Goal: Information Seeking & Learning: Learn about a topic

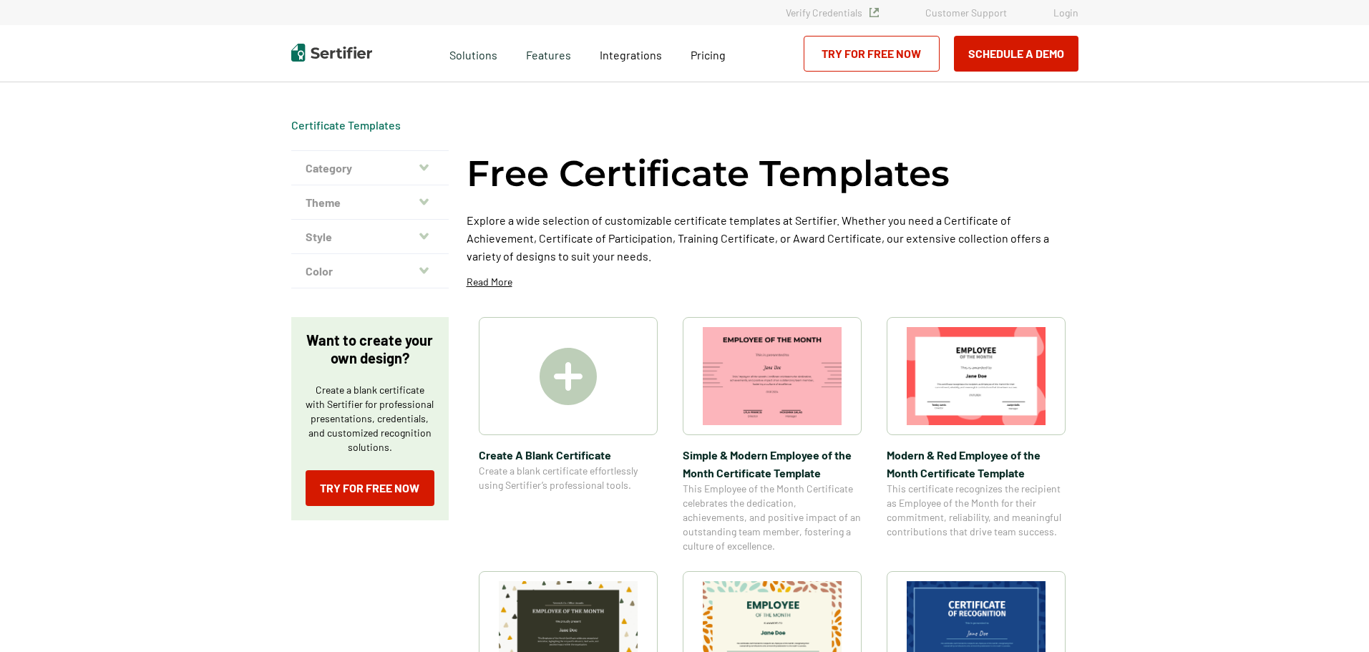
click at [980, 389] on img at bounding box center [976, 376] width 139 height 98
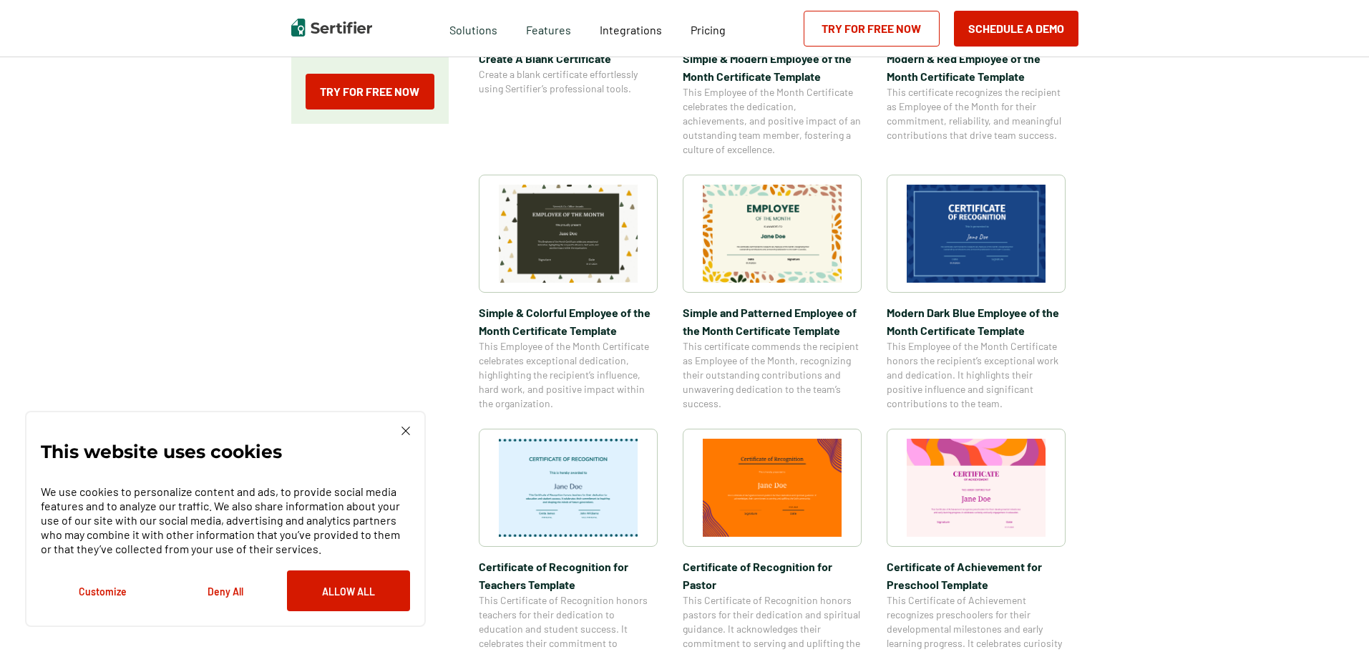
scroll to position [429, 0]
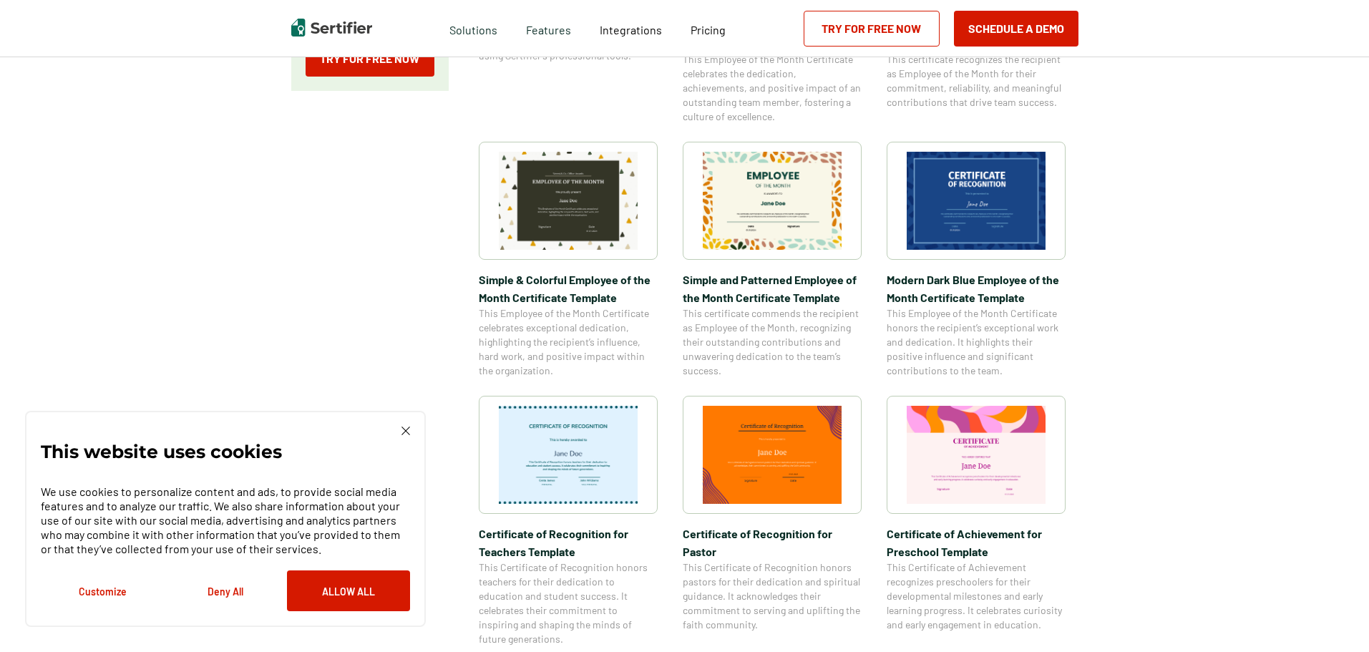
click at [580, 218] on img at bounding box center [568, 201] width 139 height 98
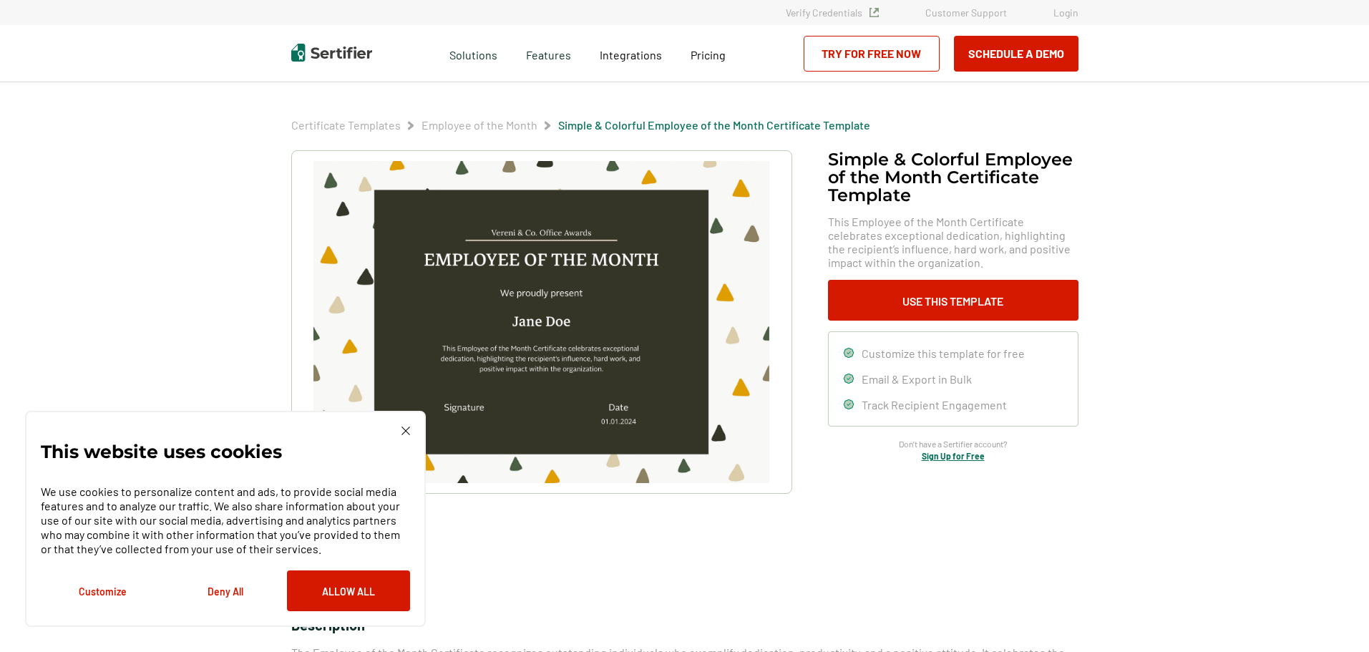
scroll to position [429, 0]
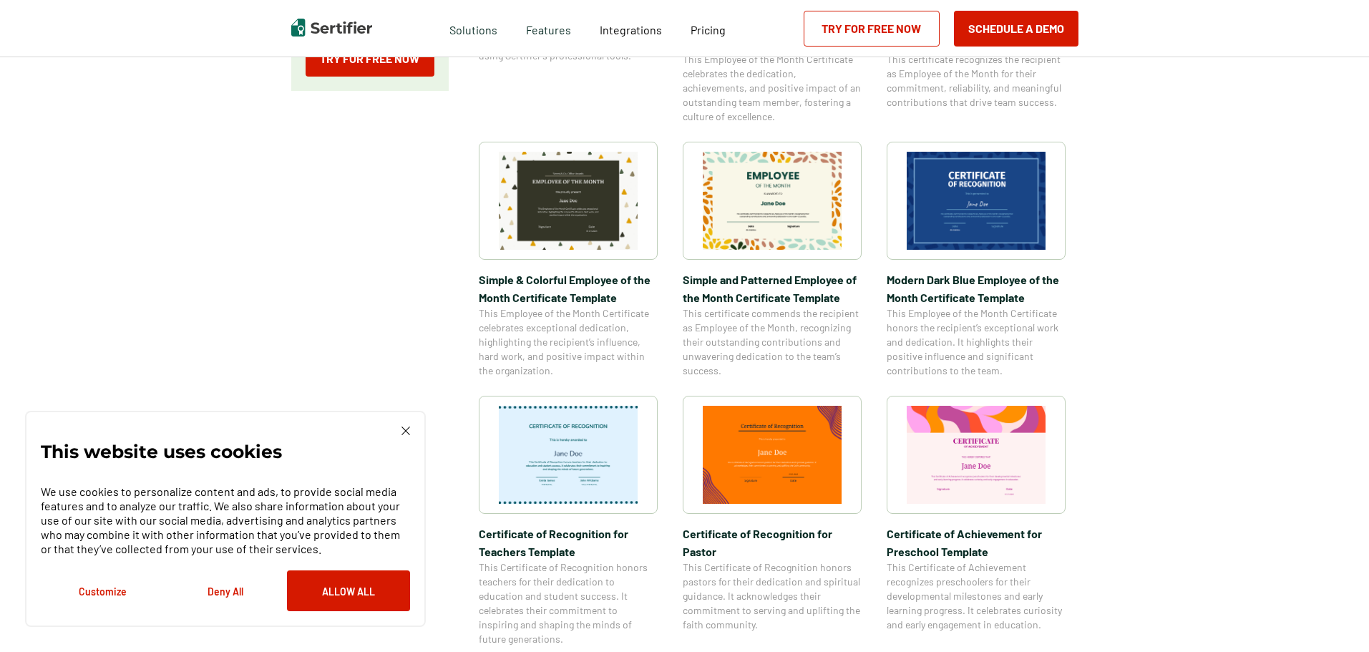
click at [797, 449] on img at bounding box center [772, 455] width 139 height 98
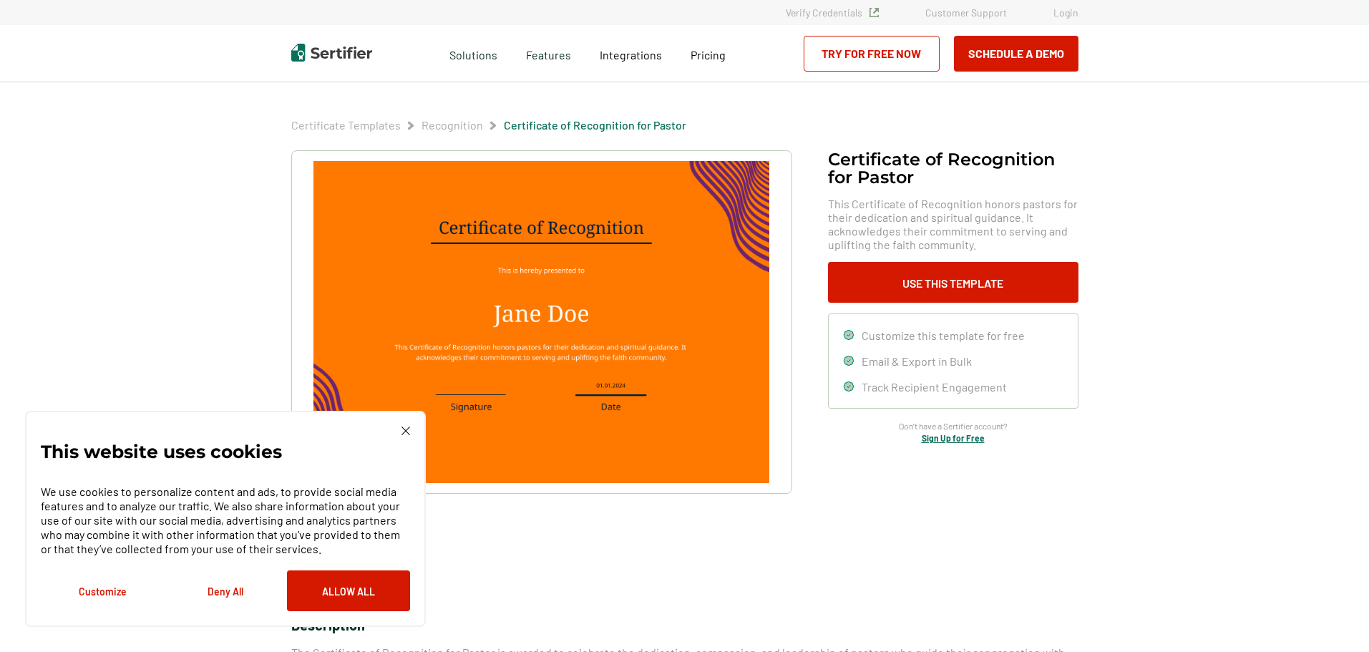
drag, startPoint x: 623, startPoint y: 473, endPoint x: 636, endPoint y: 467, distance: 14.1
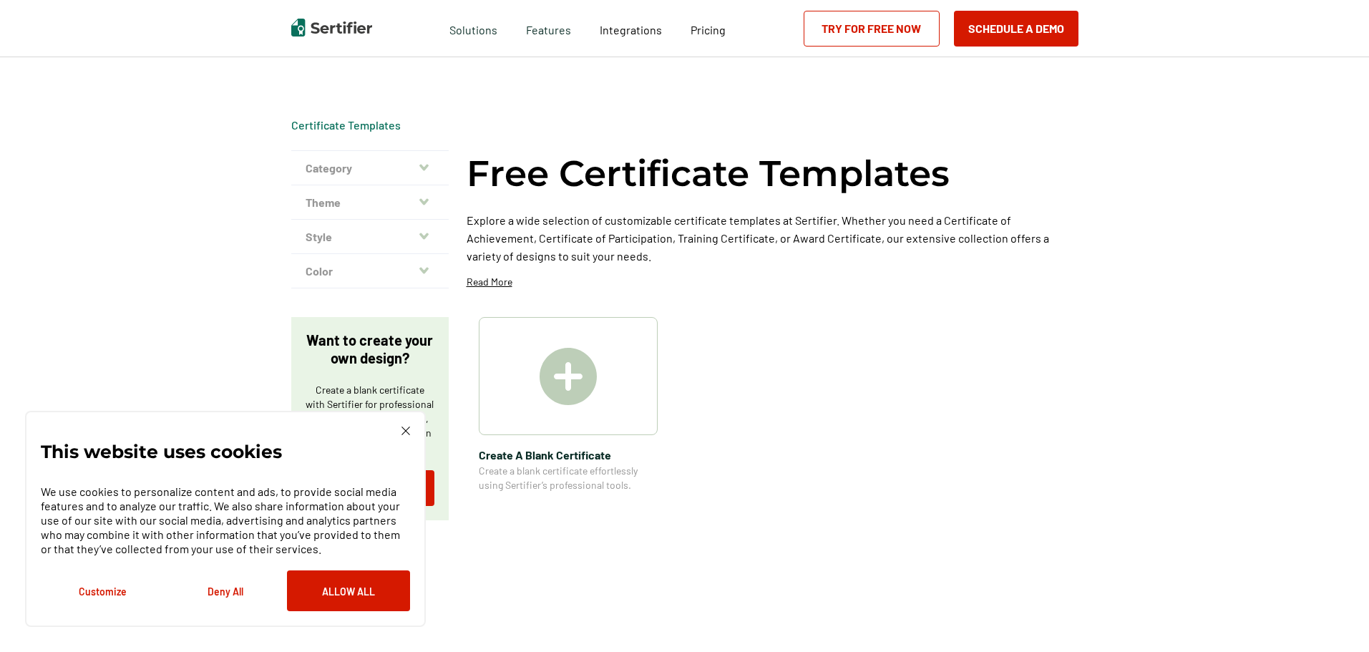
scroll to position [429, 0]
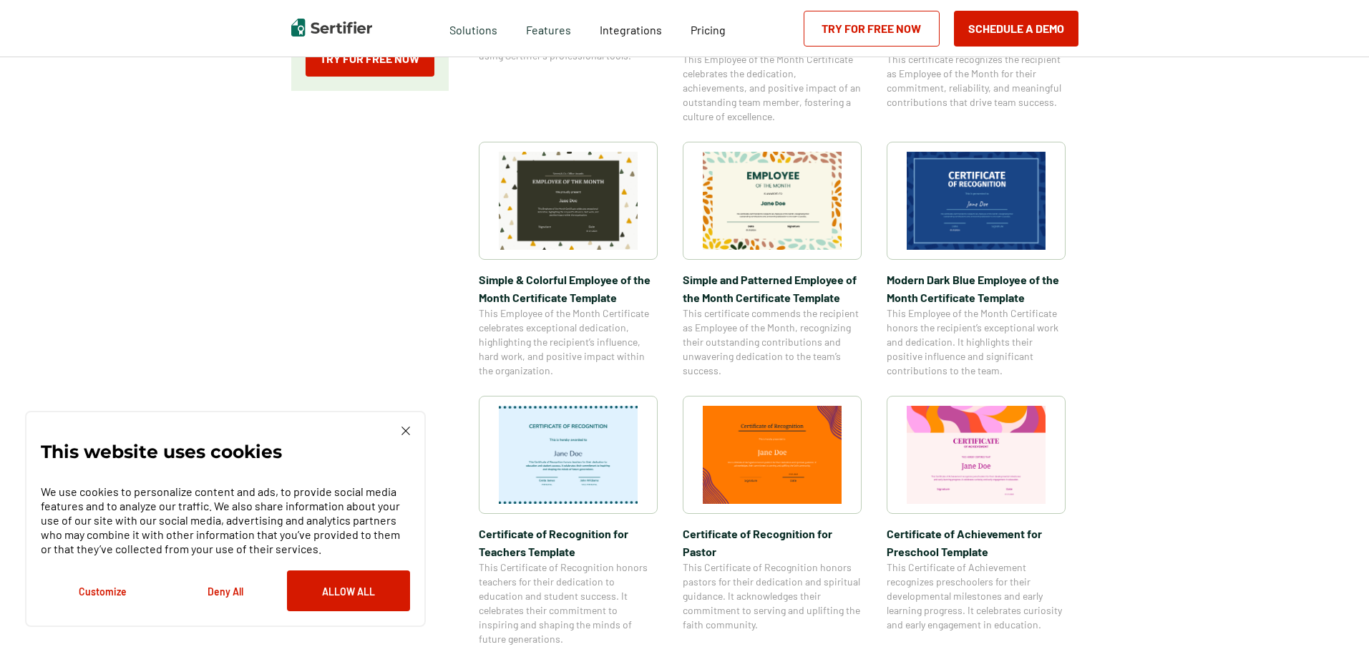
click at [1026, 452] on img at bounding box center [976, 455] width 139 height 98
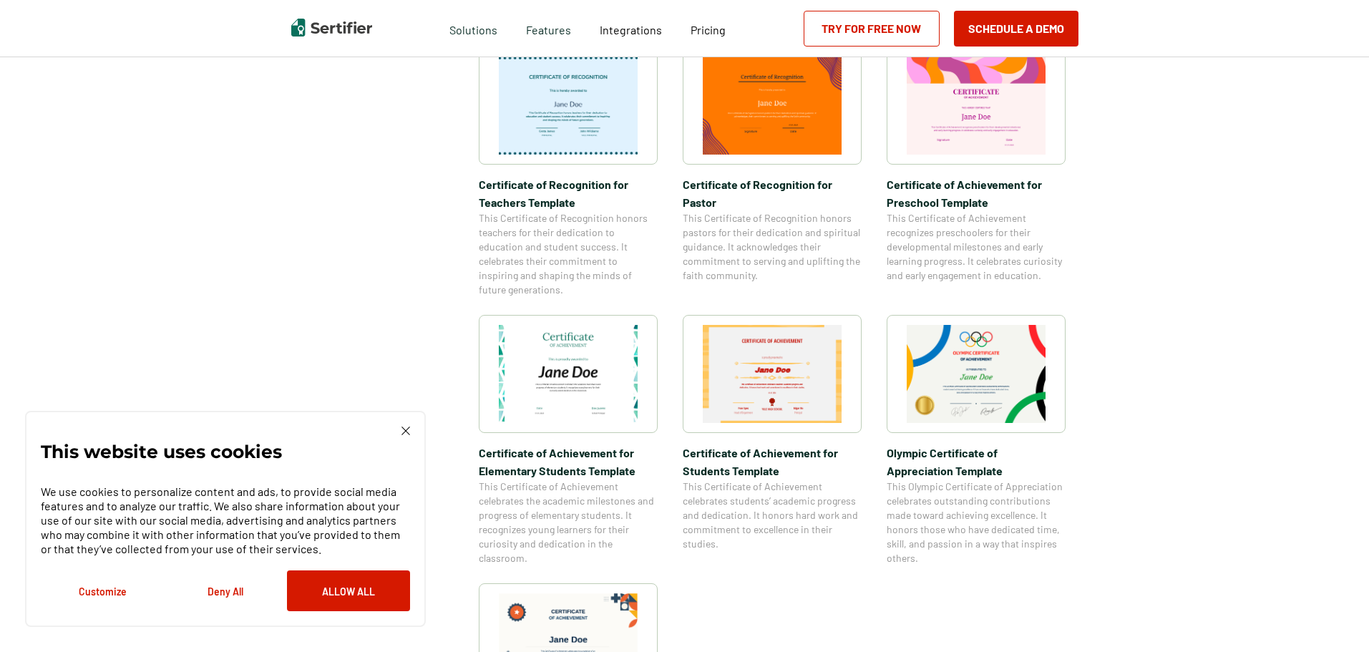
scroll to position [787, 0]
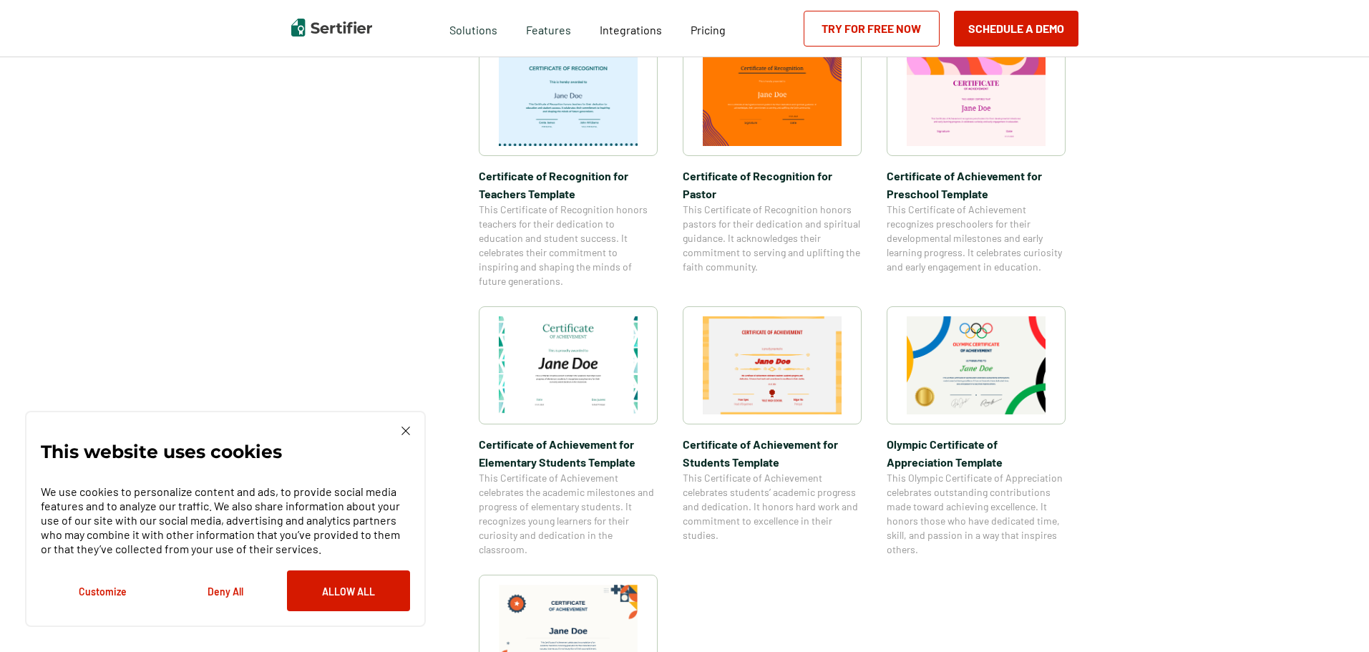
click at [547, 375] on img at bounding box center [568, 365] width 139 height 98
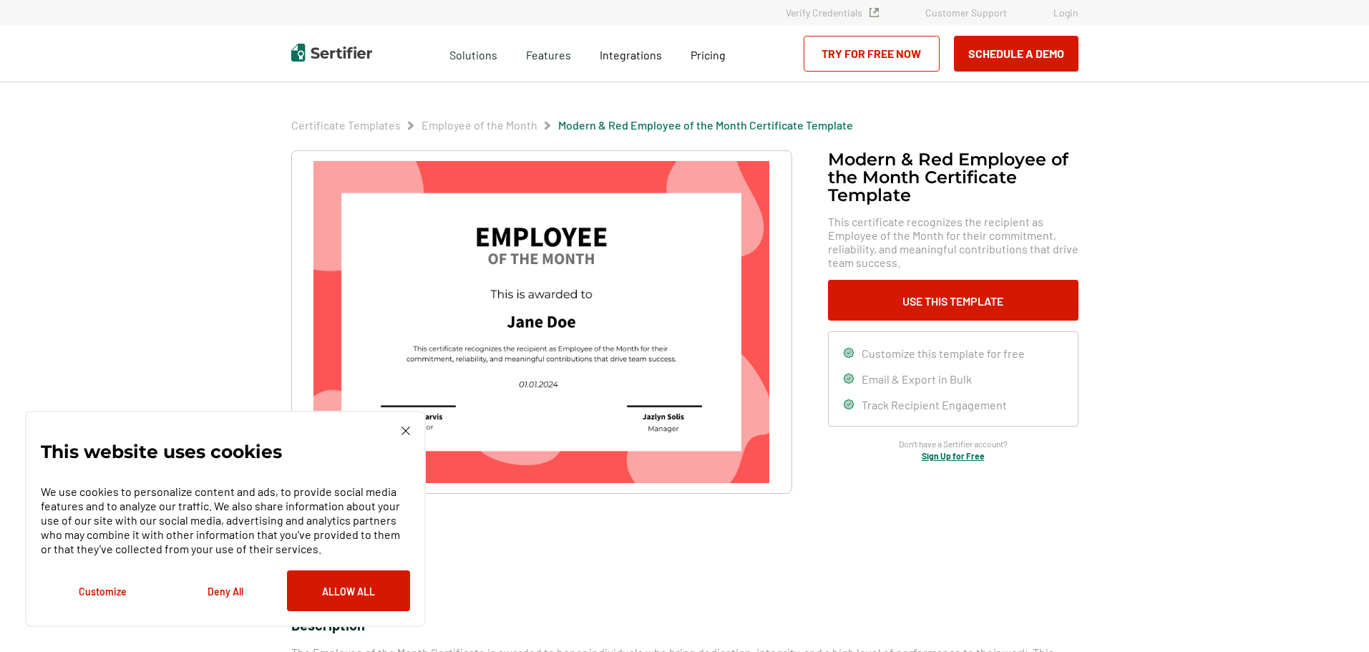
drag, startPoint x: 552, startPoint y: 485, endPoint x: 566, endPoint y: 480, distance: 14.5
